Goal: Information Seeking & Learning: Learn about a topic

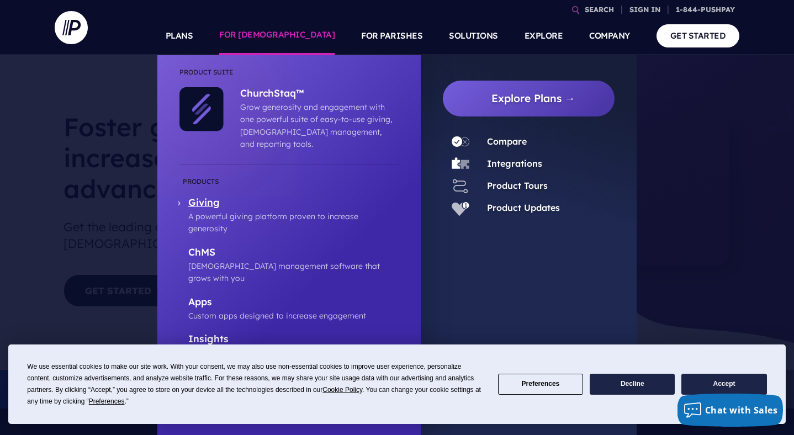
scroll to position [51, 0]
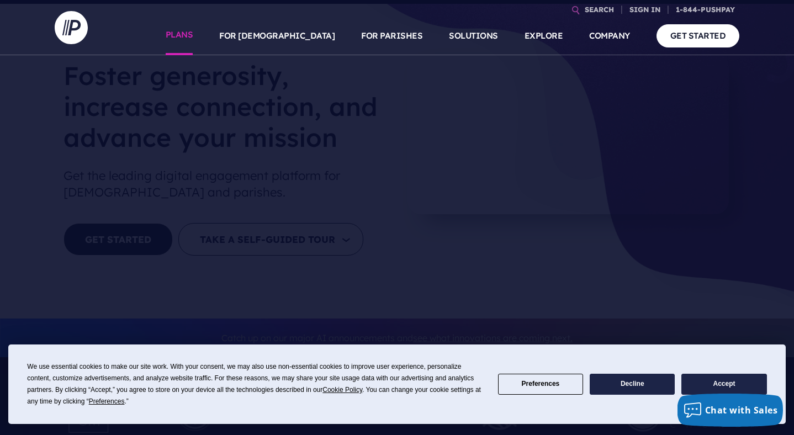
click at [193, 24] on link "PLANS" at bounding box center [180, 36] width 28 height 39
